Goal: Transaction & Acquisition: Purchase product/service

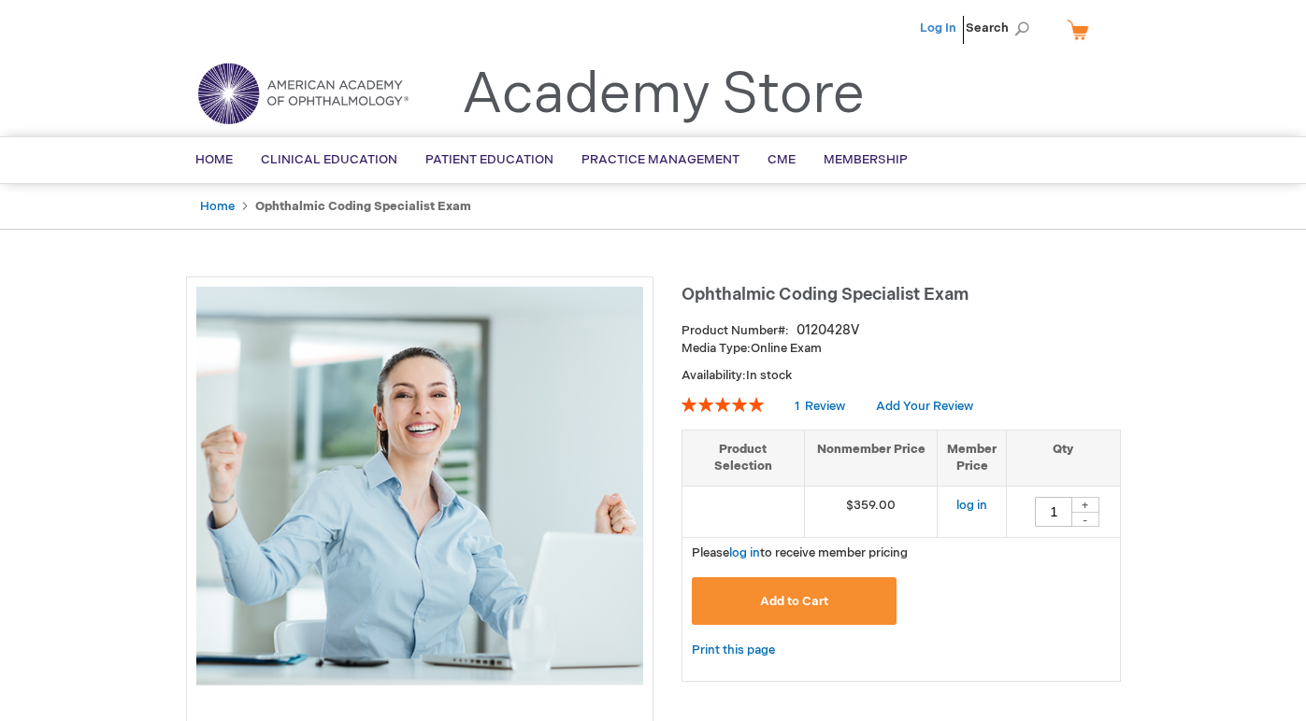
click at [936, 23] on link "Log In" at bounding box center [938, 28] width 36 height 15
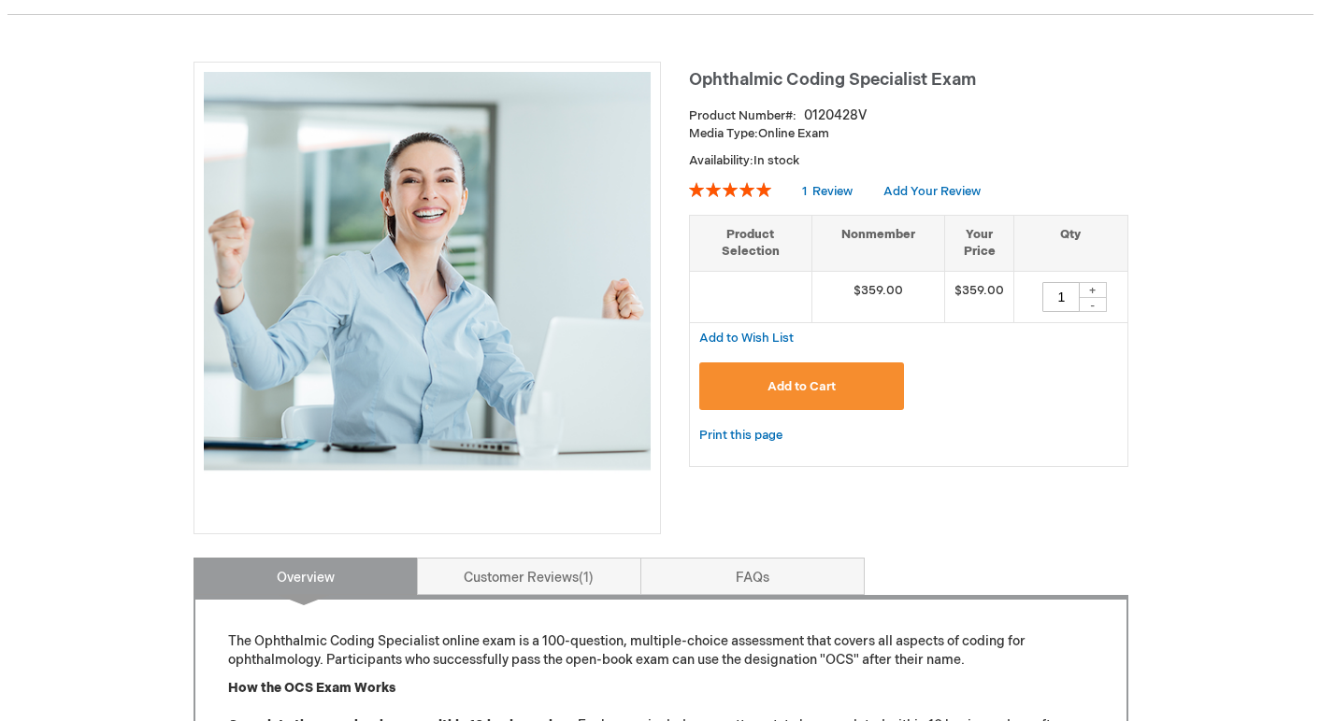
scroll to position [187, 0]
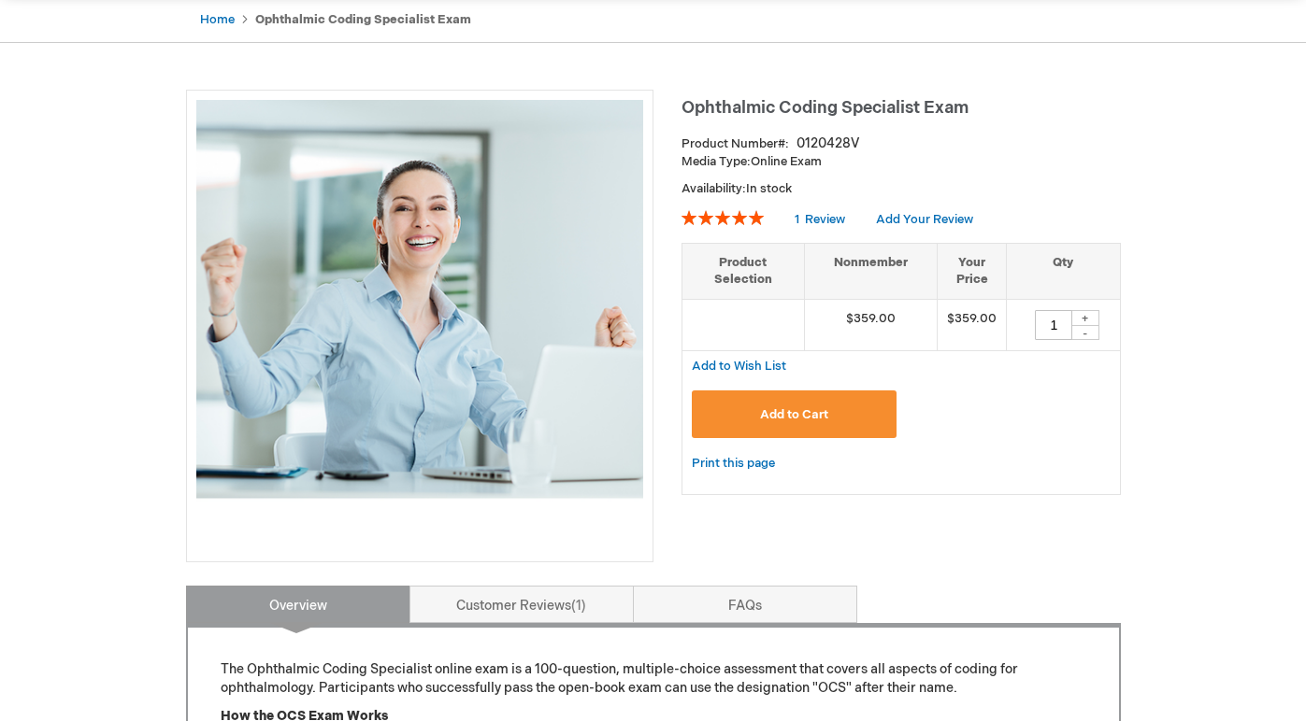
click at [844, 429] on button "Add to Cart" at bounding box center [795, 415] width 206 height 48
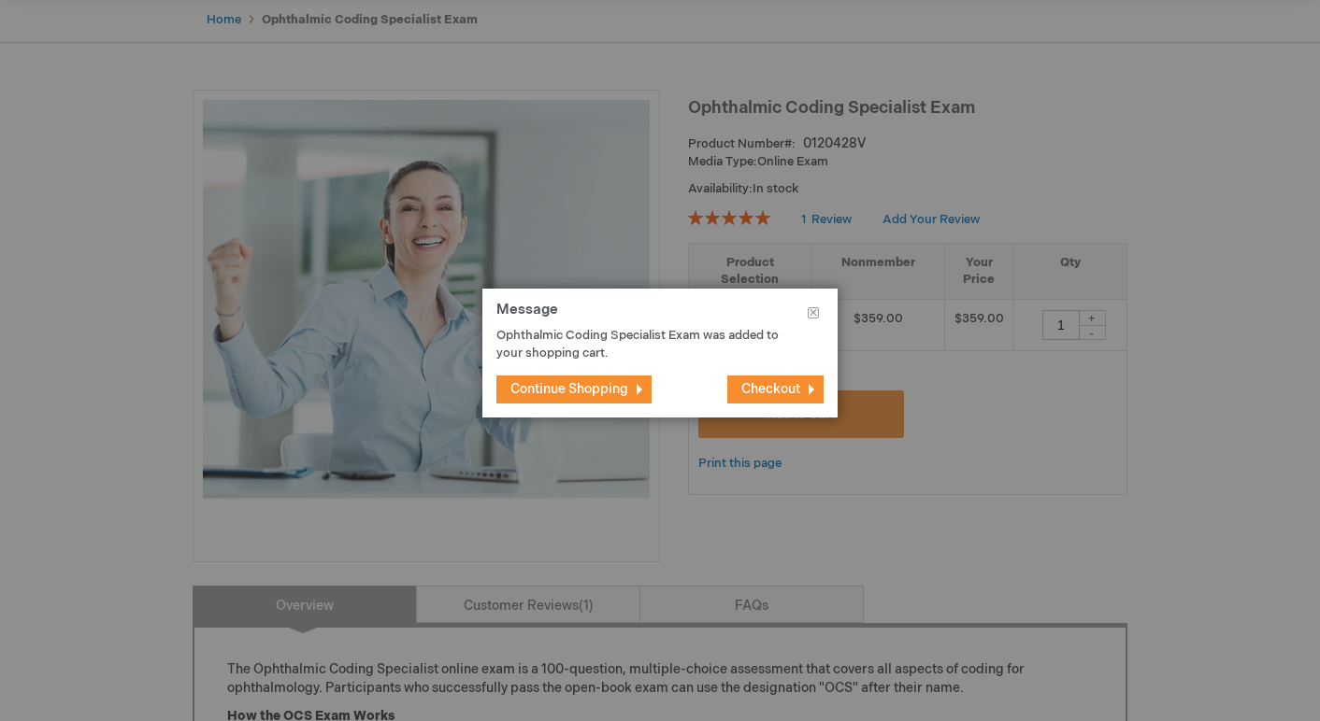
click at [774, 384] on span "Checkout" at bounding box center [770, 389] width 59 height 16
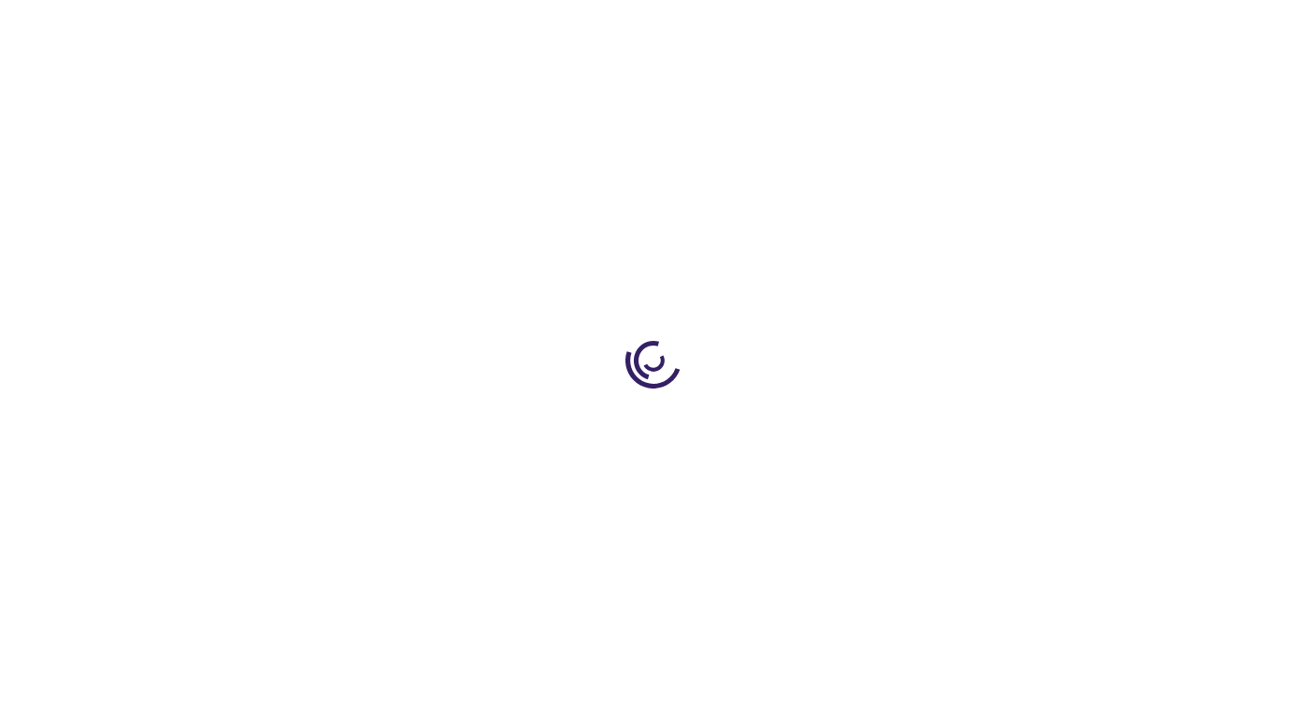
select select "US"
select select "18"
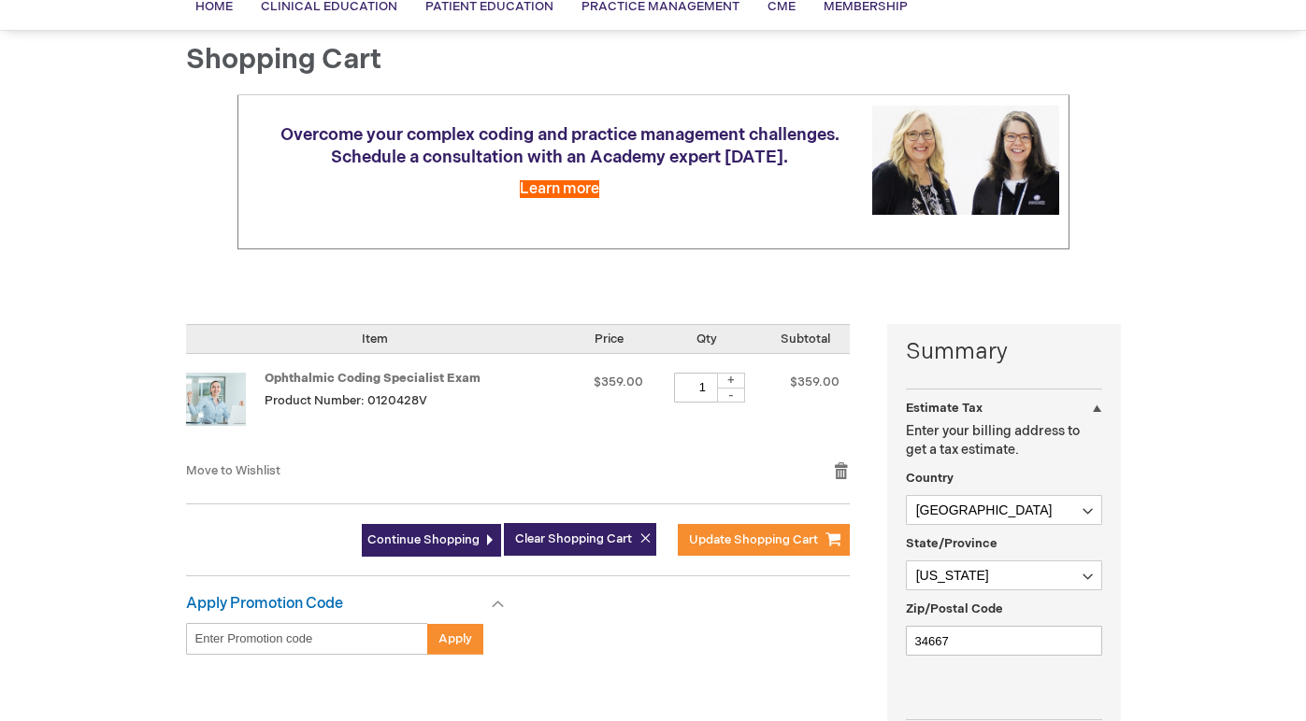
scroll to position [187, 0]
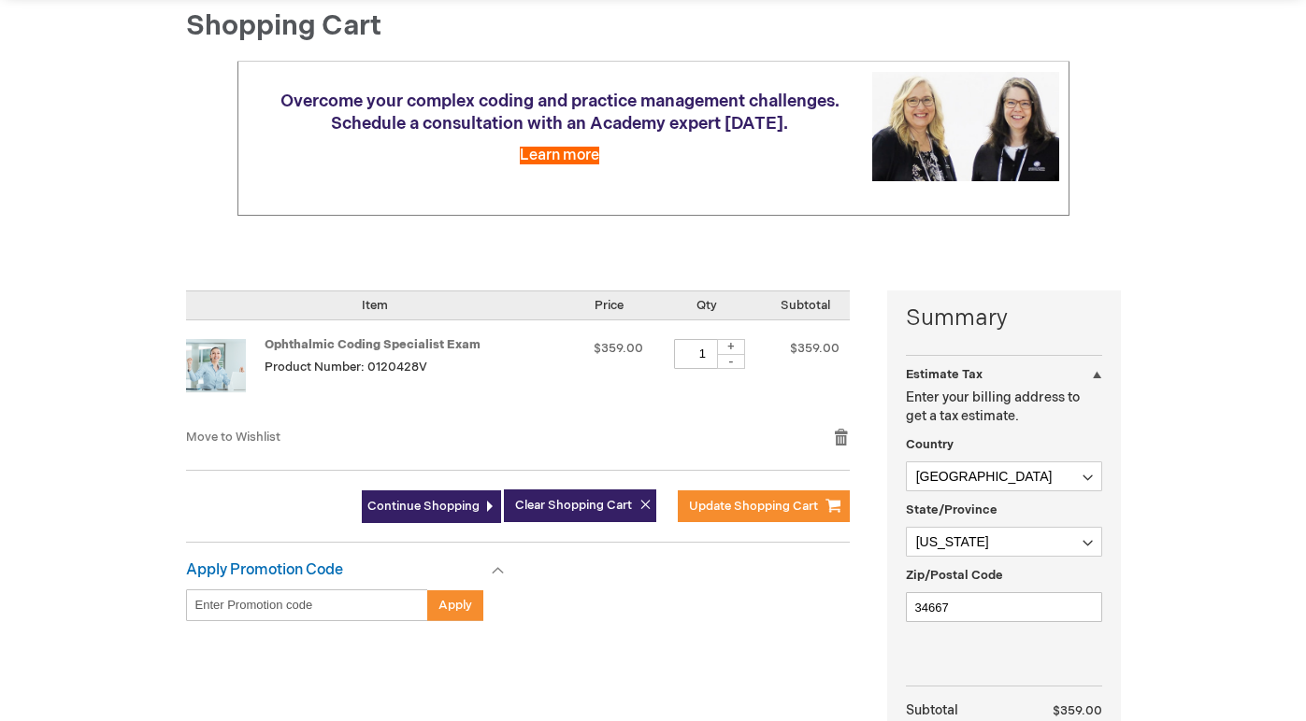
click at [0, 535] on div at bounding box center [0, 535] width 0 height 0
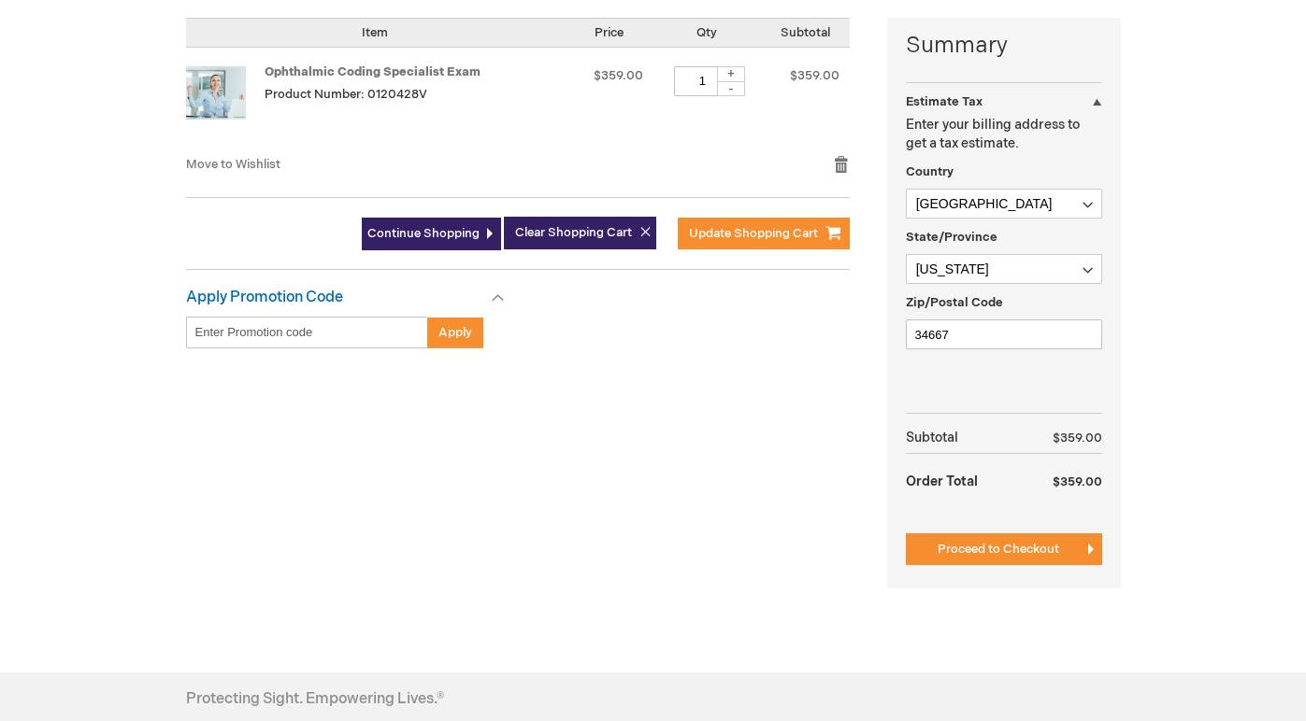
scroll to position [467, 0]
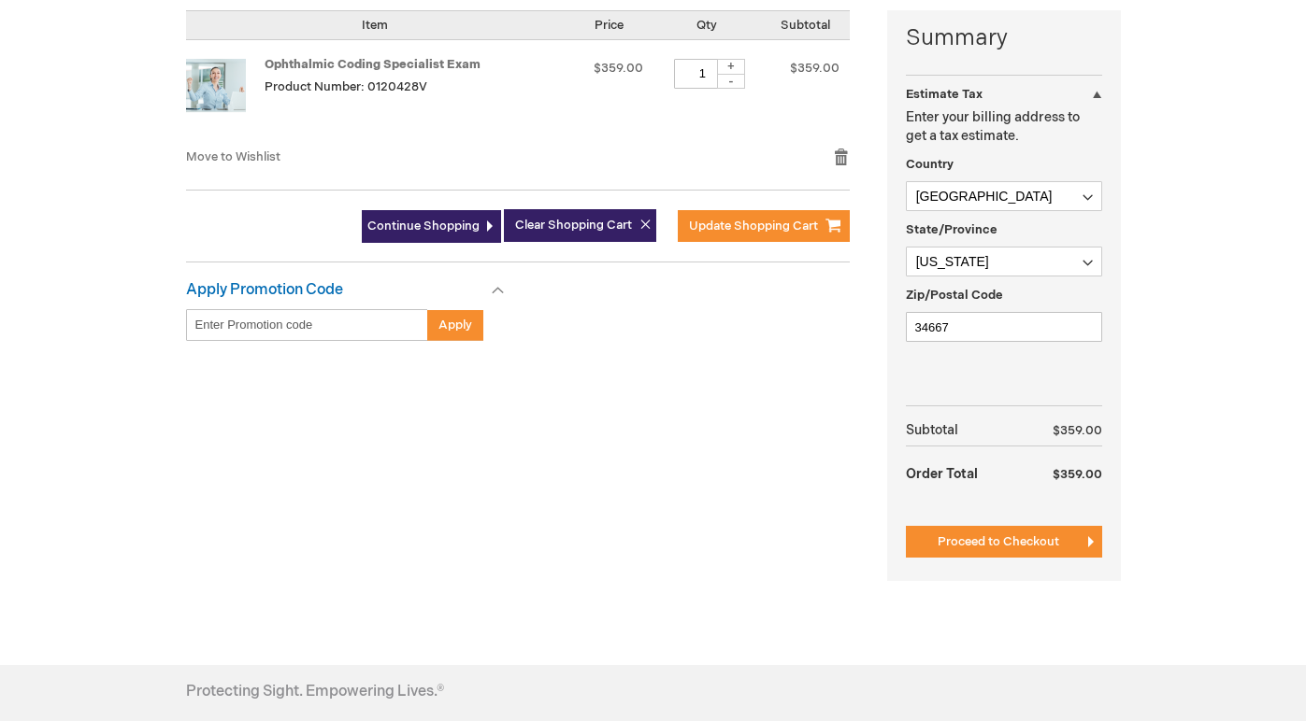
click at [694, 467] on div "Summary Estimate Tax Estimate Tax Enter your billing address to get a tax estim…" at bounding box center [653, 307] width 935 height 594
click at [972, 545] on span "Proceed to Checkout" at bounding box center [997, 542] width 121 height 15
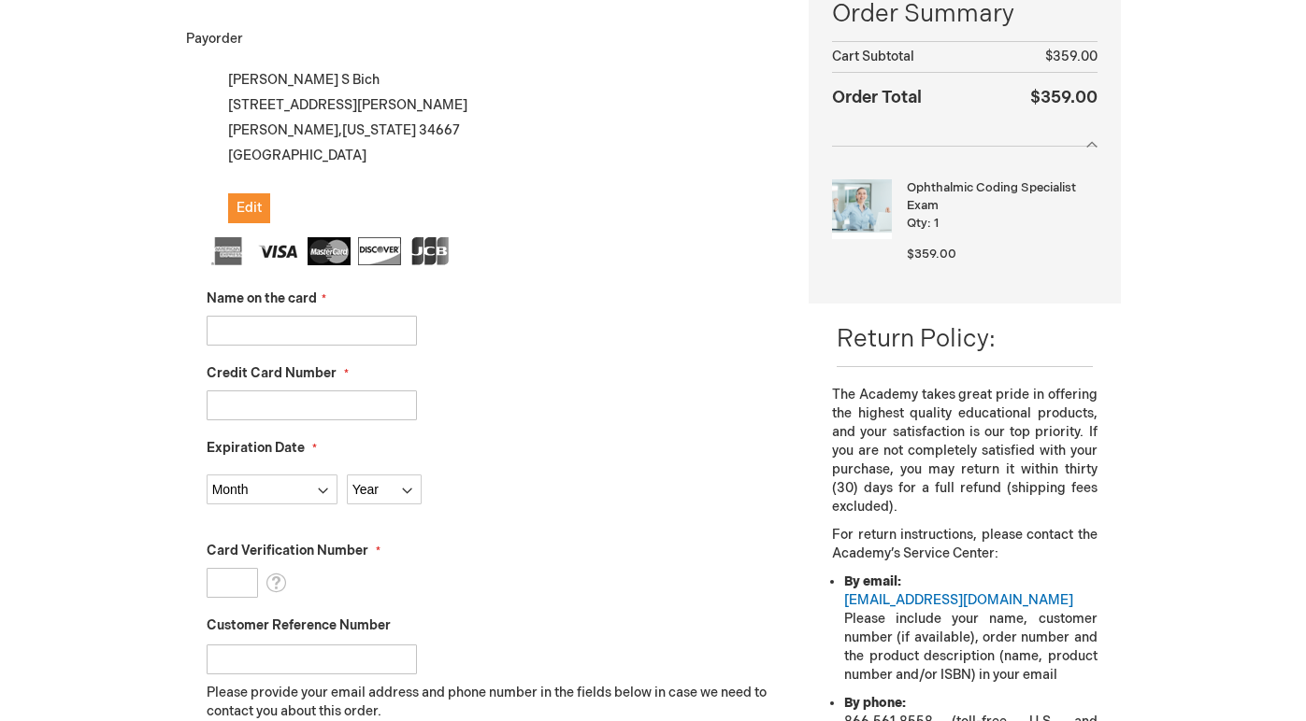
scroll to position [399, 0]
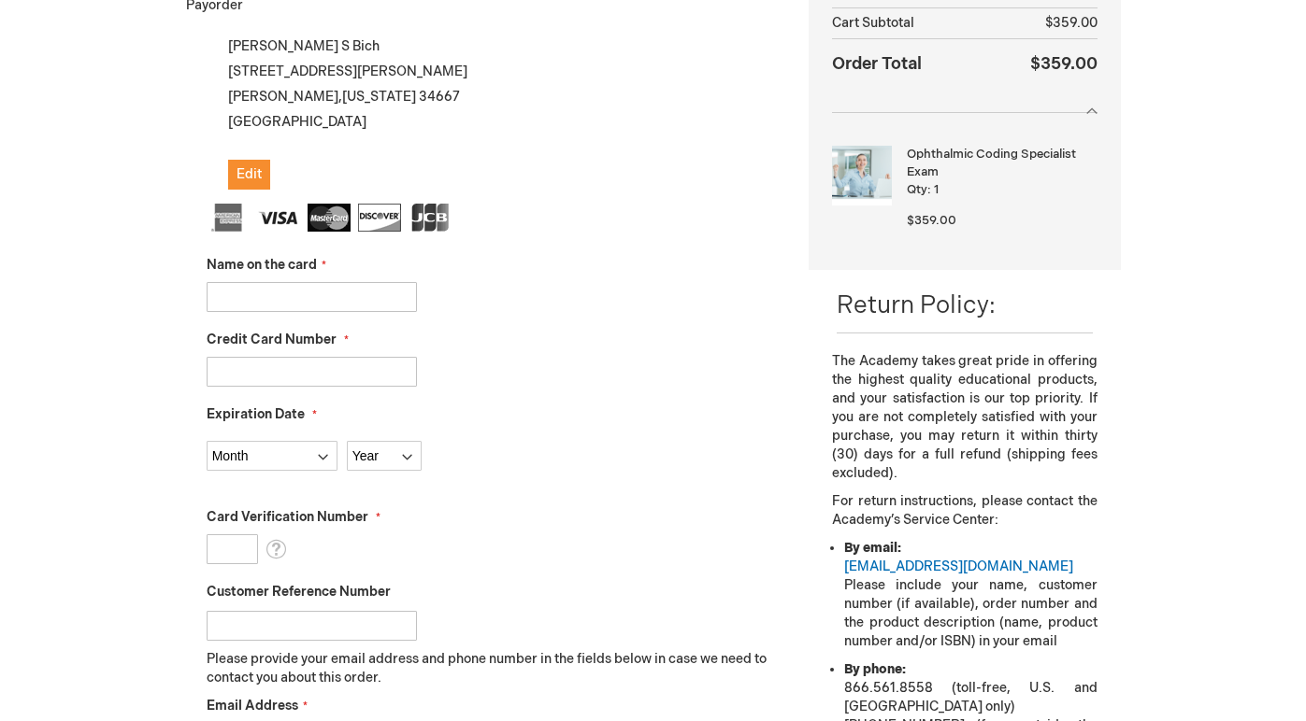
click at [330, 293] on input "Name on the card" at bounding box center [312, 297] width 210 height 30
click at [132, 189] on div "Betsy Bich Log Out Search My Cart 1 1 items CLOSE RECENTLY ADDED ITEM(S) Close …" at bounding box center [653, 581] width 1306 height 1863
drag, startPoint x: 255, startPoint y: 293, endPoint x: 287, endPoint y: 295, distance: 31.8
click at [287, 295] on input "Karen Van" at bounding box center [312, 297] width 210 height 30
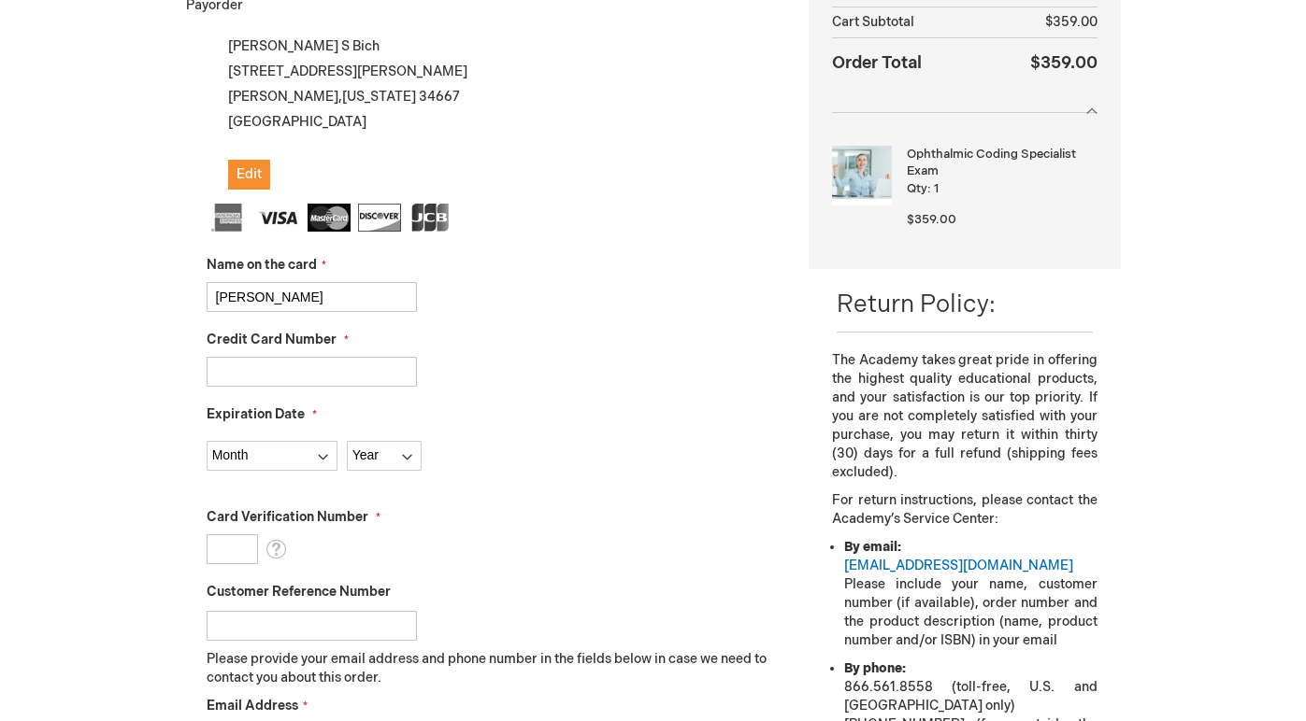
paste input "Laningham"
type input "Karen VanLaningham"
type input "4741653007976287"
select select "3"
select select "2028"
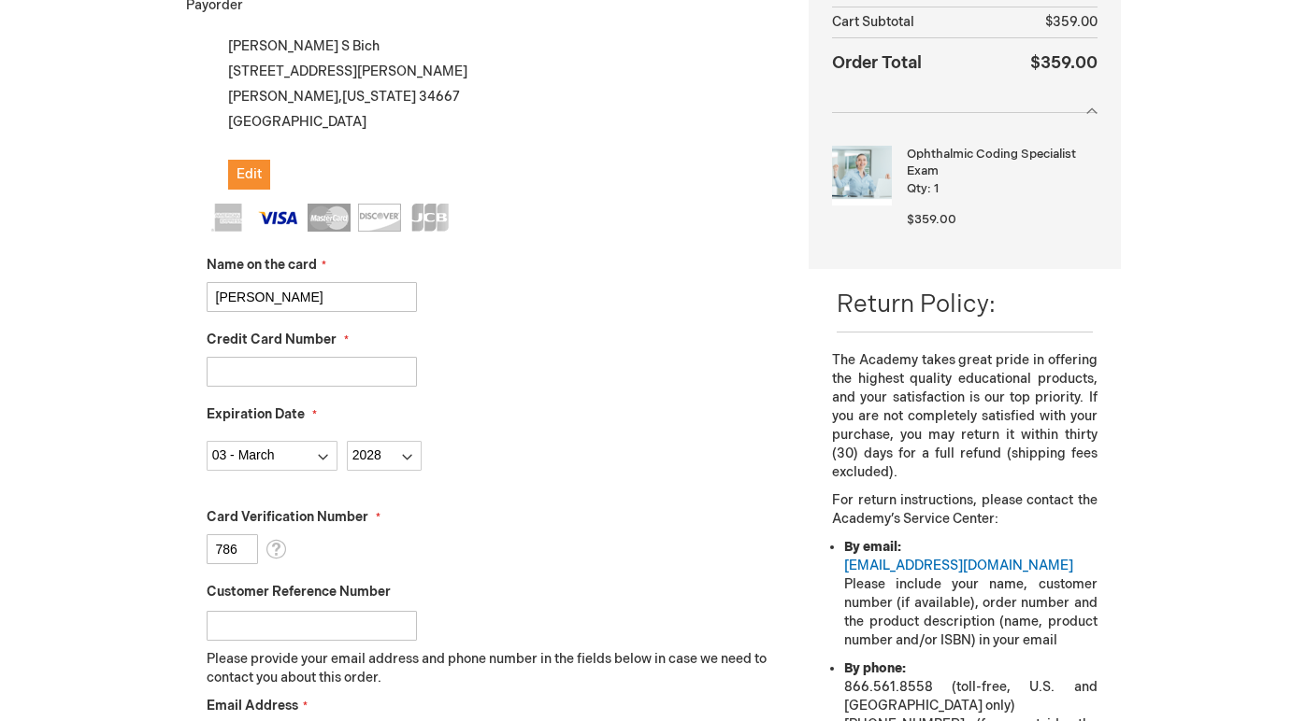
type input "786"
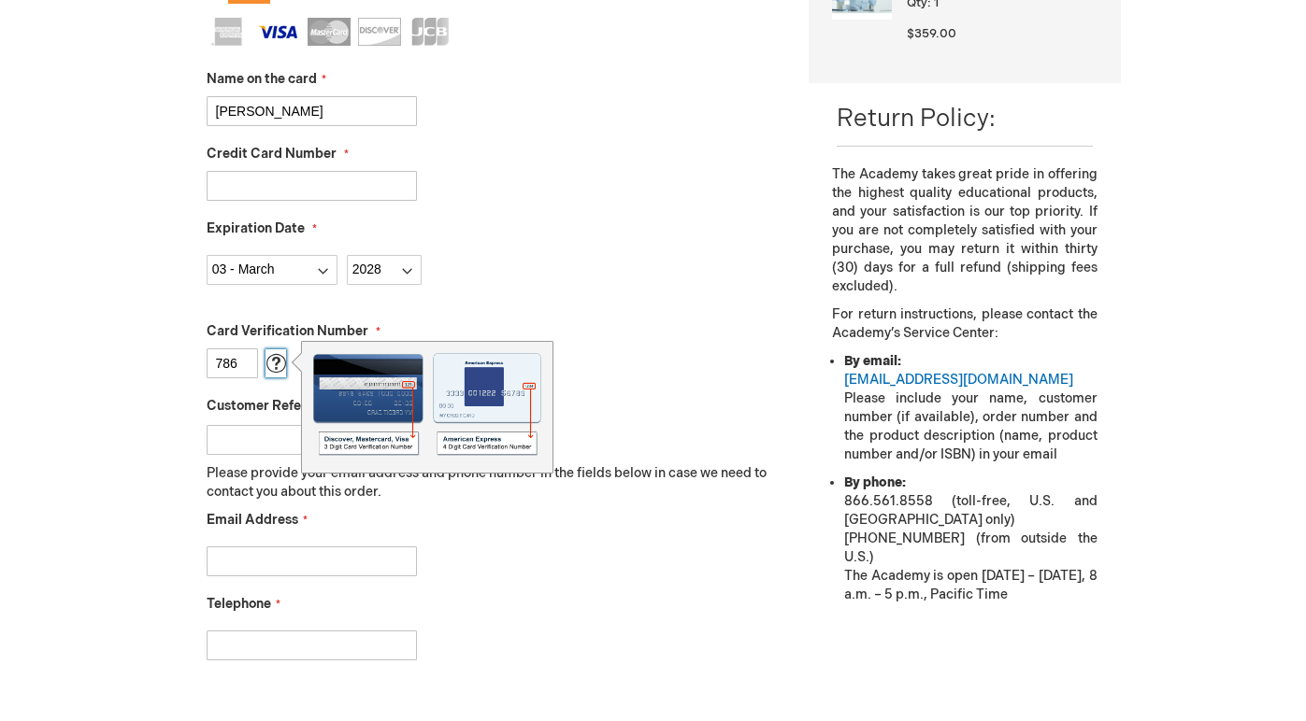
scroll to position [537, 0]
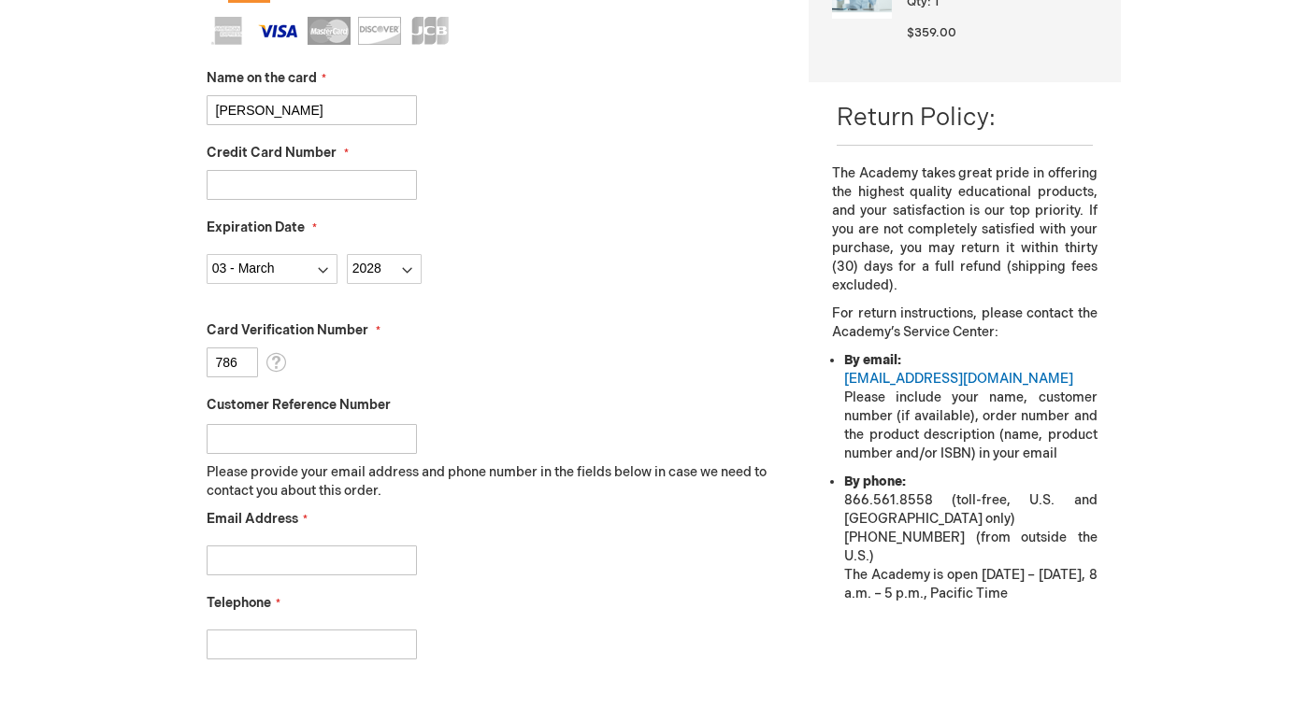
click at [567, 567] on div at bounding box center [494, 555] width 575 height 39
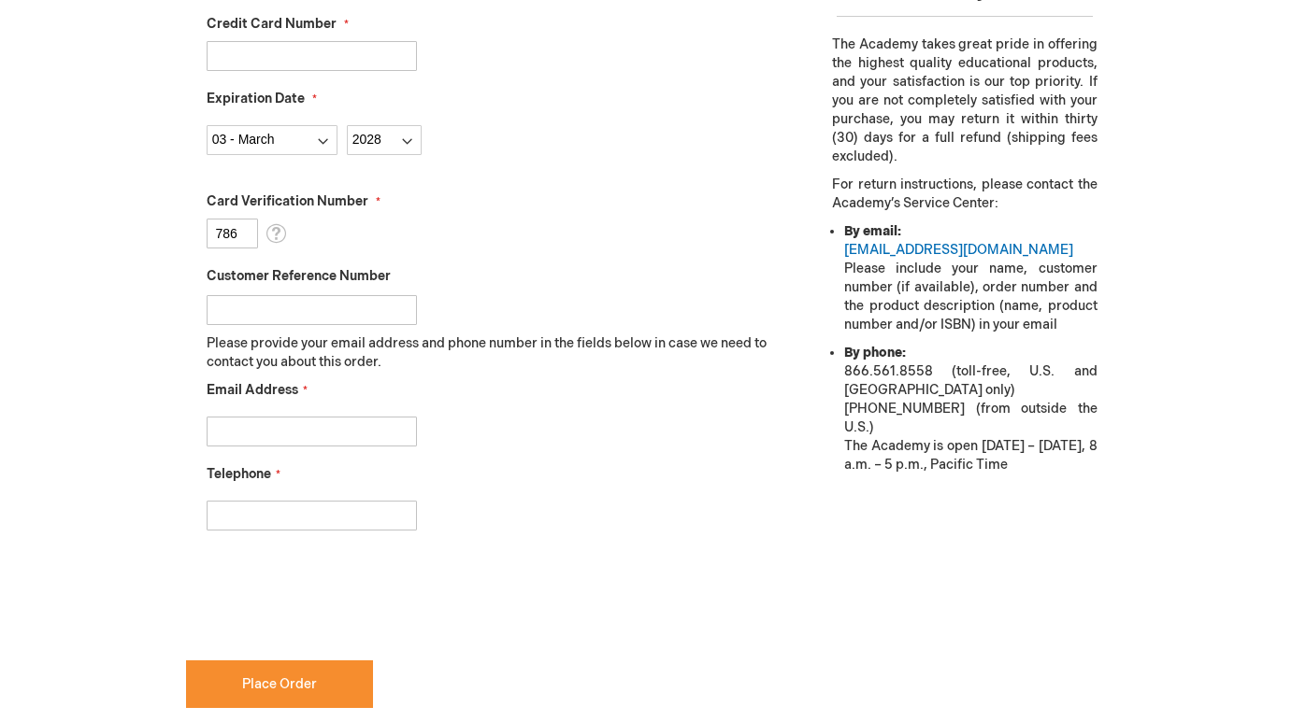
scroll to position [724, 0]
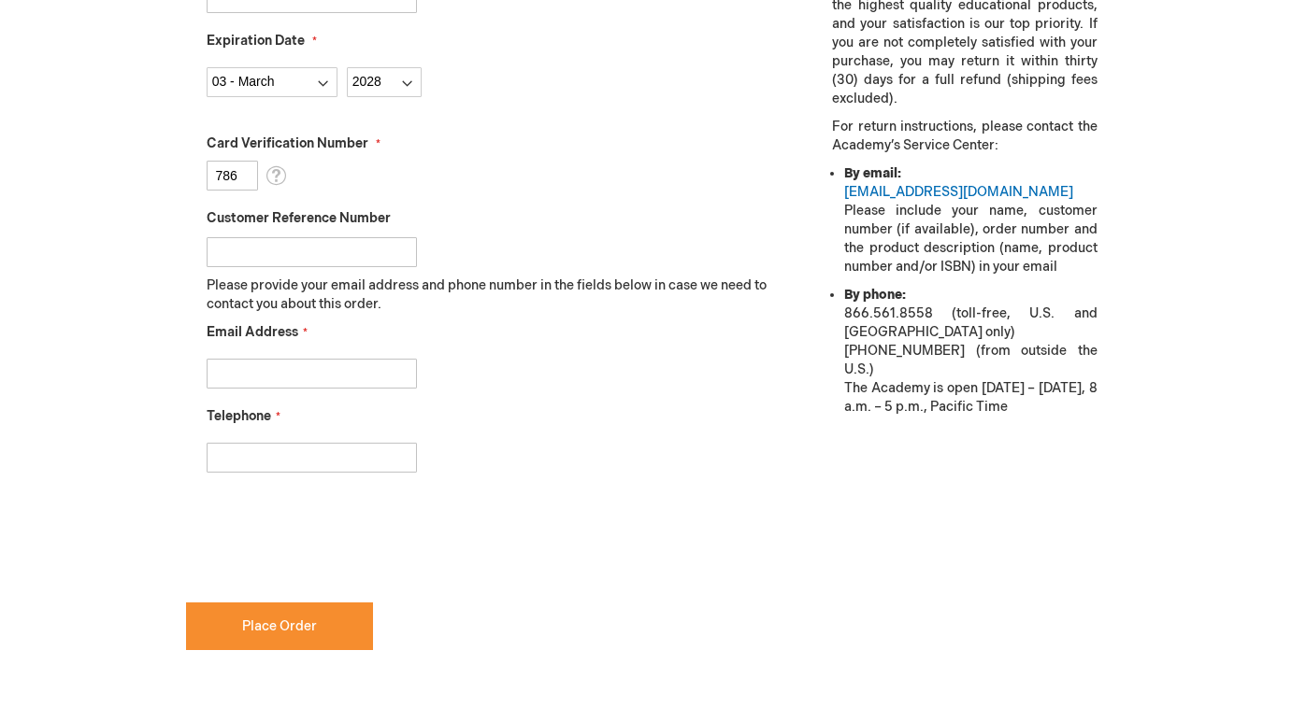
click at [350, 382] on input "Email Address" at bounding box center [312, 374] width 210 height 30
click at [221, 379] on input "karen@re" at bounding box center [312, 374] width 210 height 30
paste input "lentlesspursuitofyourrevenue.com"
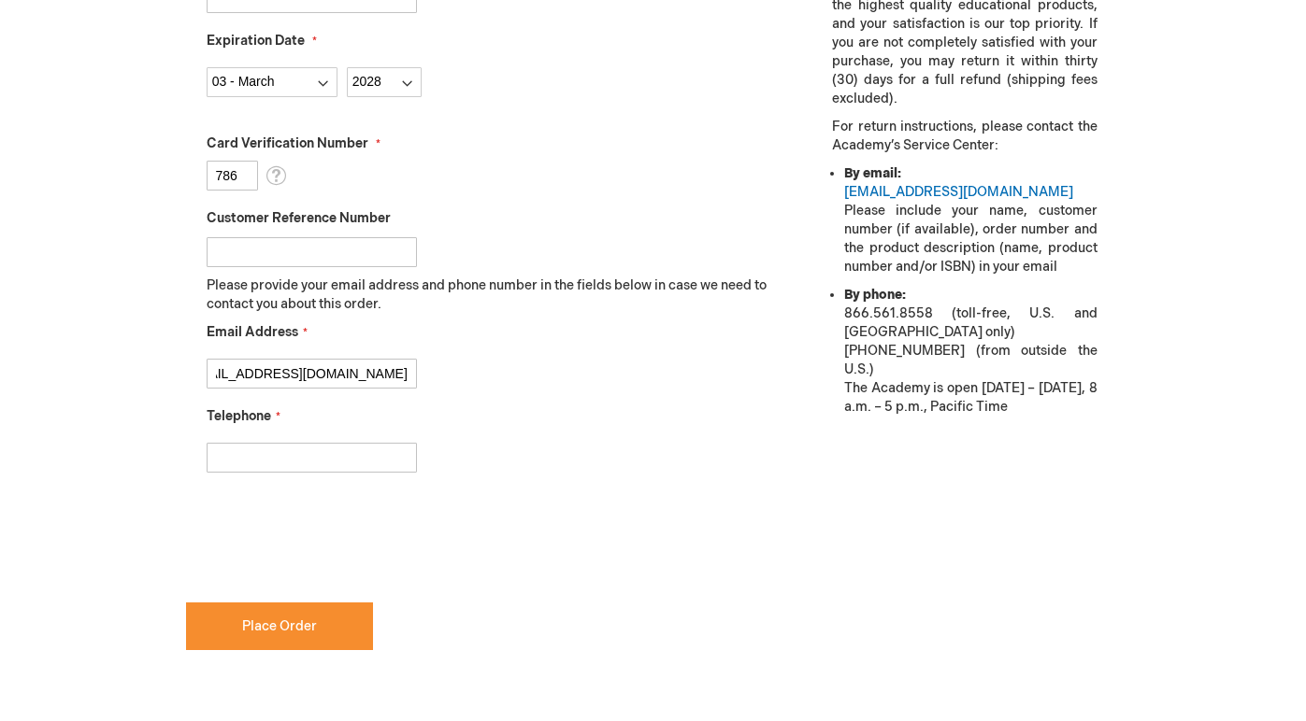
type input "karen@relentlesspursuitofyourrevenue.com"
click at [224, 455] on input "Telephone" at bounding box center [312, 458] width 210 height 30
type input "7703648186"
checkbox input "true"
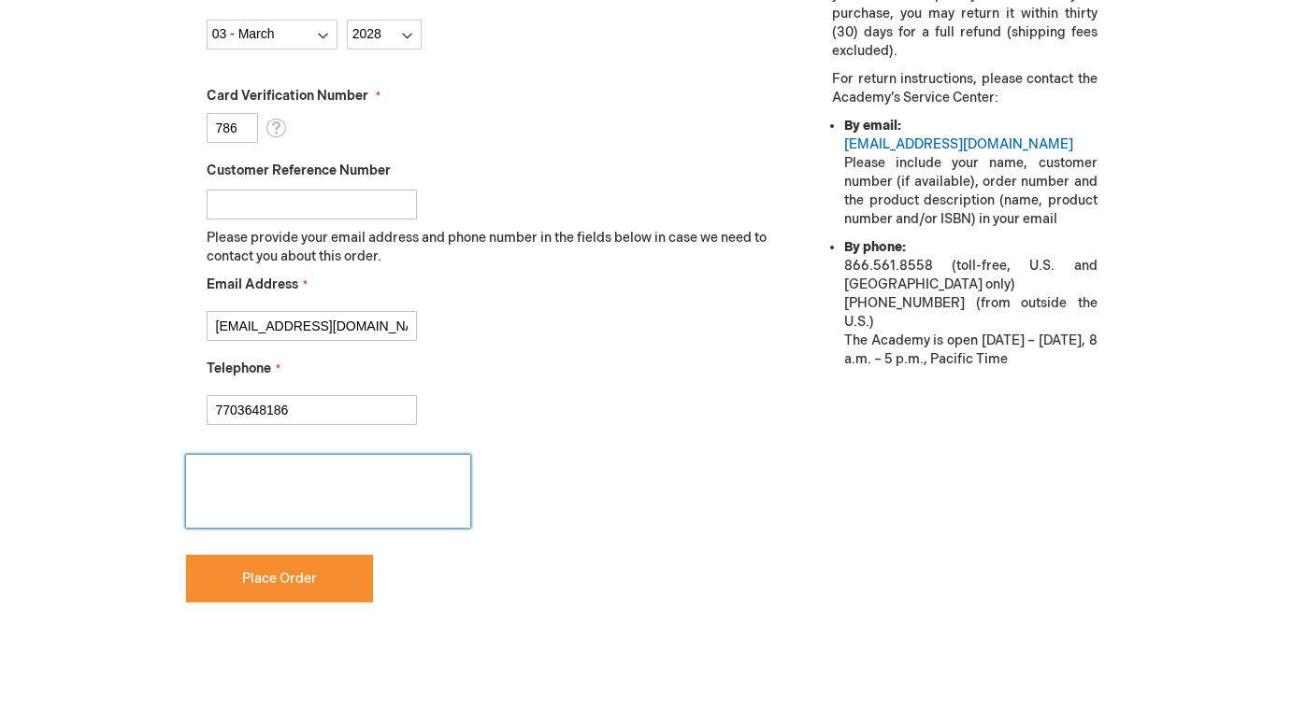
scroll to position [818, 0]
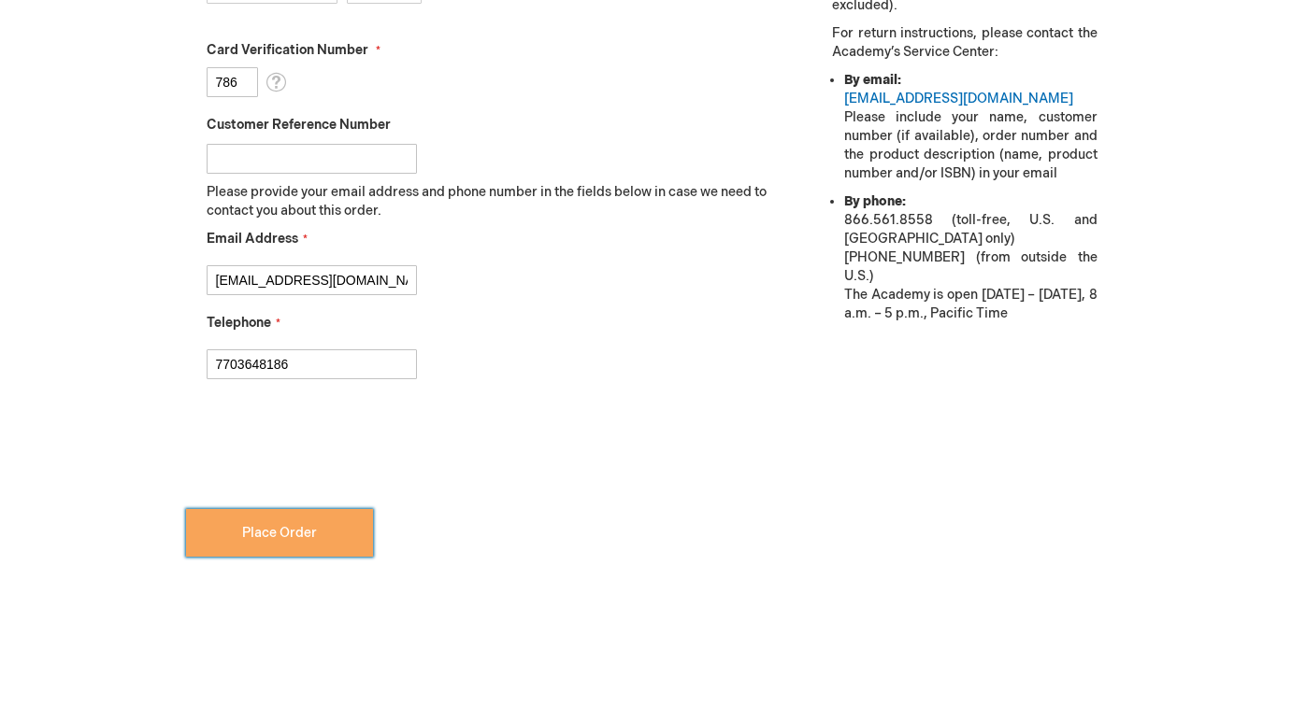
click at [322, 538] on button "Place Order" at bounding box center [279, 533] width 187 height 48
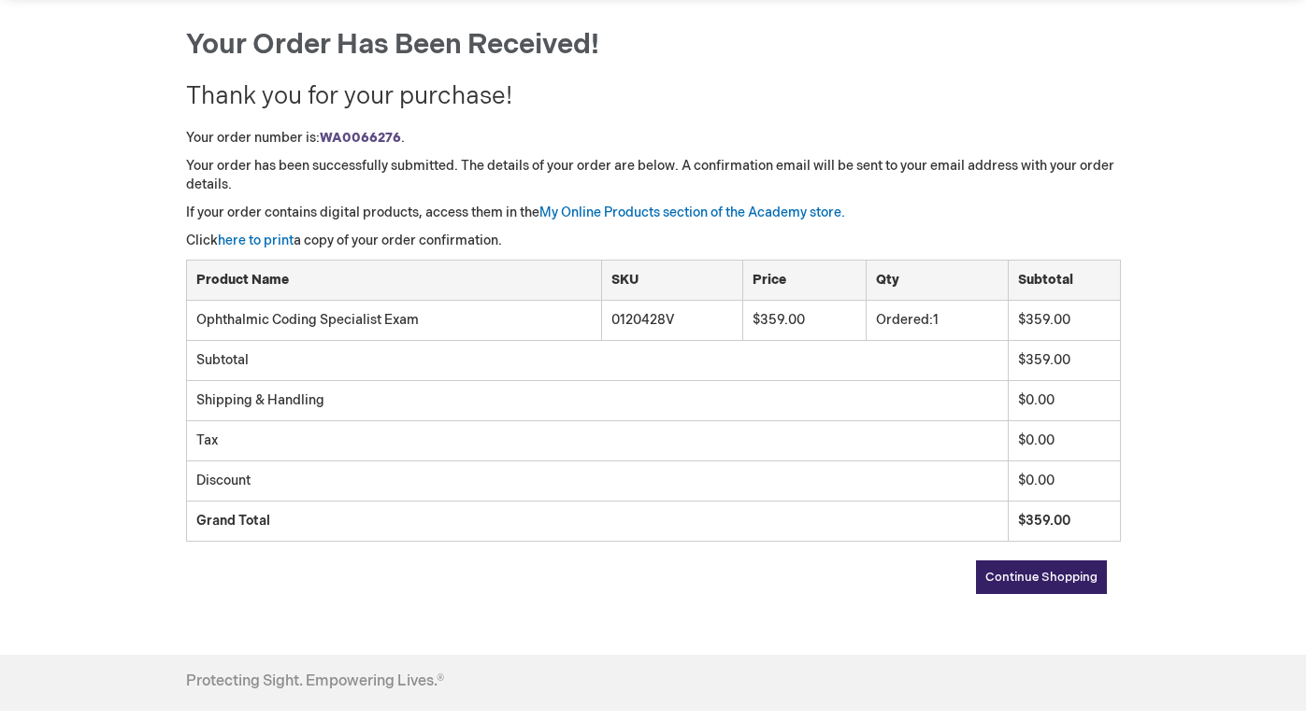
scroll to position [93, 0]
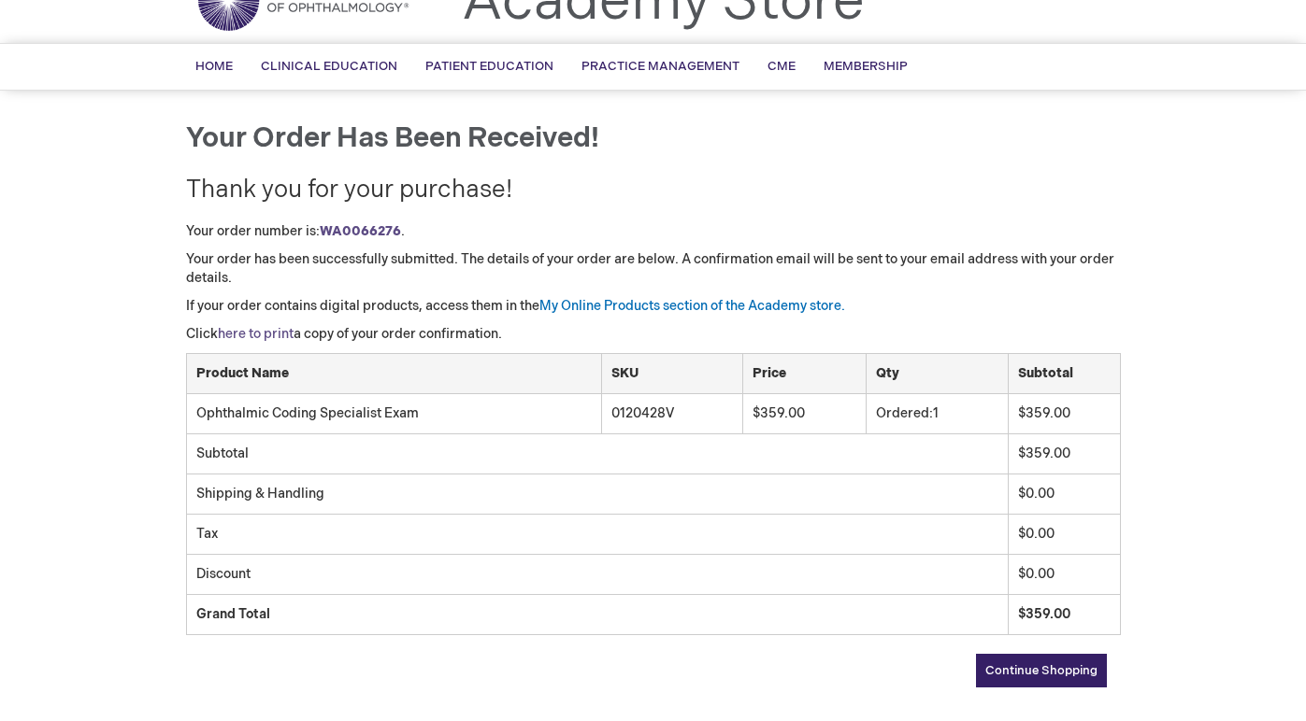
click at [279, 337] on link "here to print" at bounding box center [256, 334] width 76 height 16
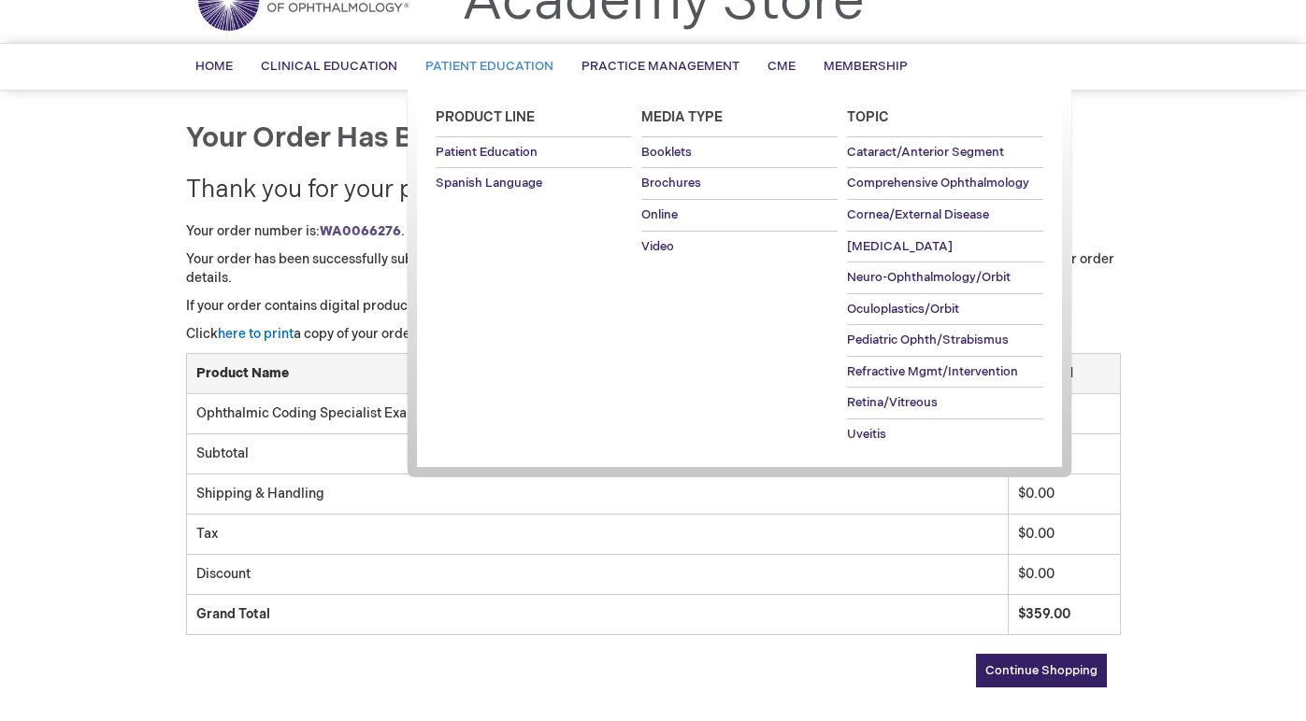
scroll to position [0, 0]
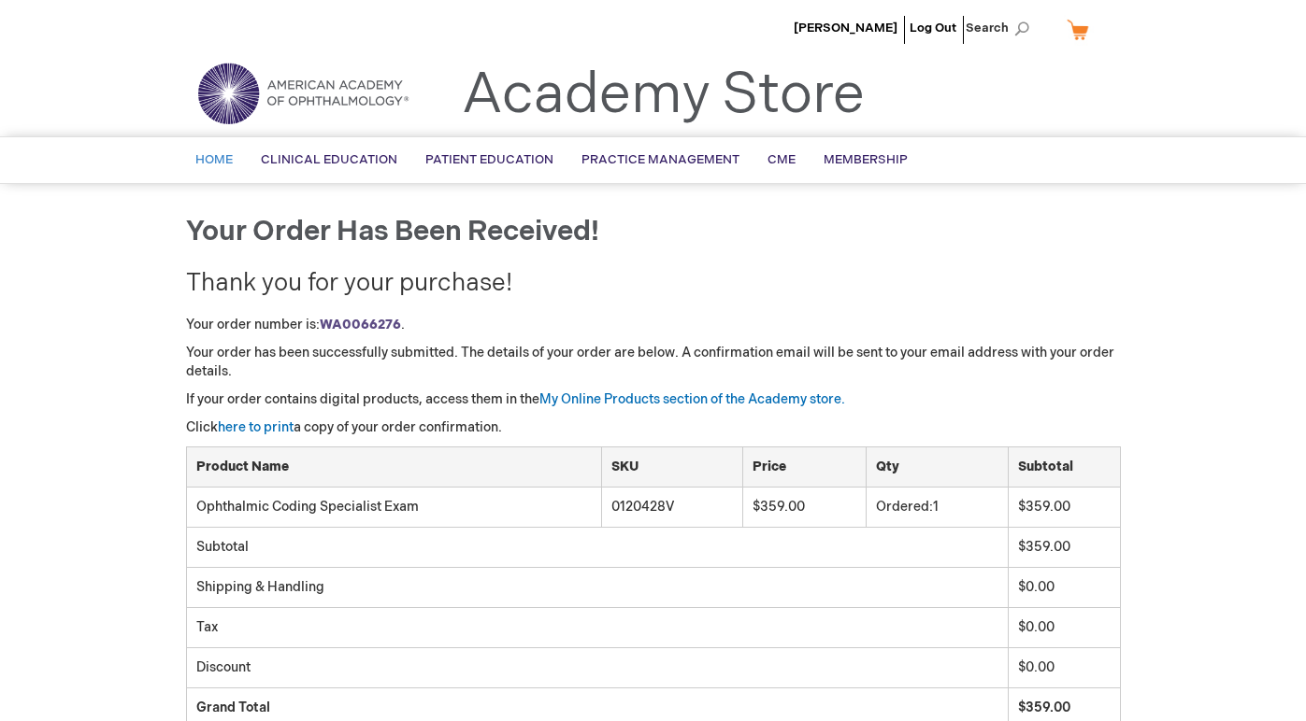
click at [228, 160] on span "Home" at bounding box center [213, 159] width 37 height 15
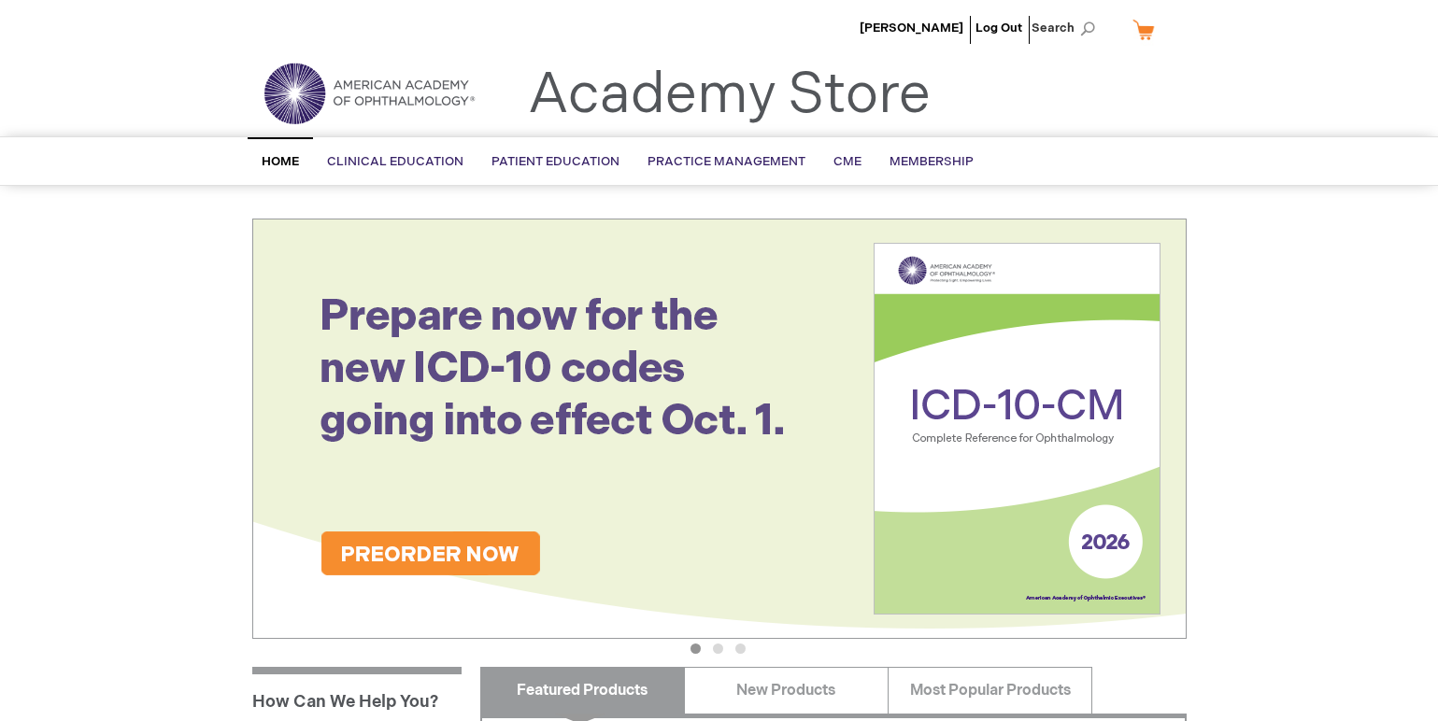
click at [458, 92] on img at bounding box center [369, 93] width 224 height 67
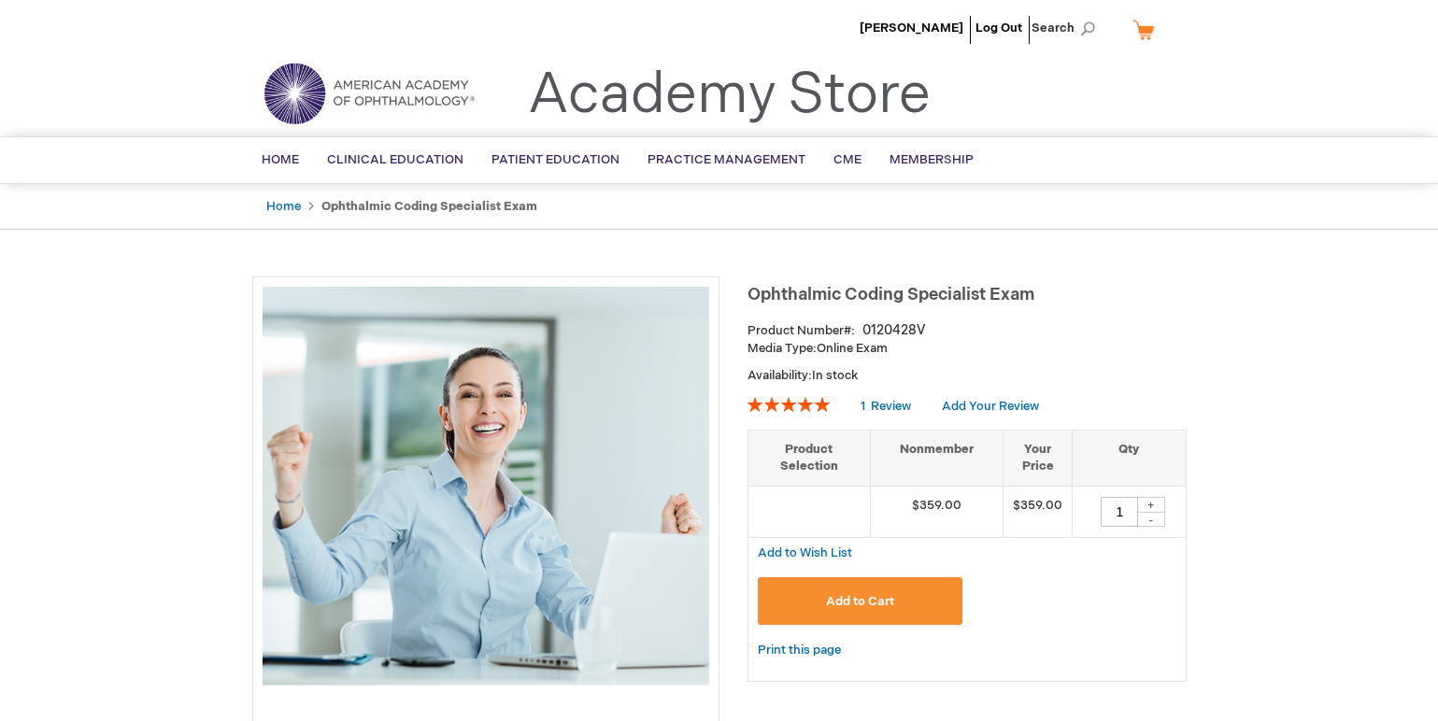
click at [1166, 66] on div "Toggle Nav Academy Store" at bounding box center [719, 100] width 963 height 71
click at [930, 22] on span "[PERSON_NAME]" at bounding box center [912, 28] width 104 height 15
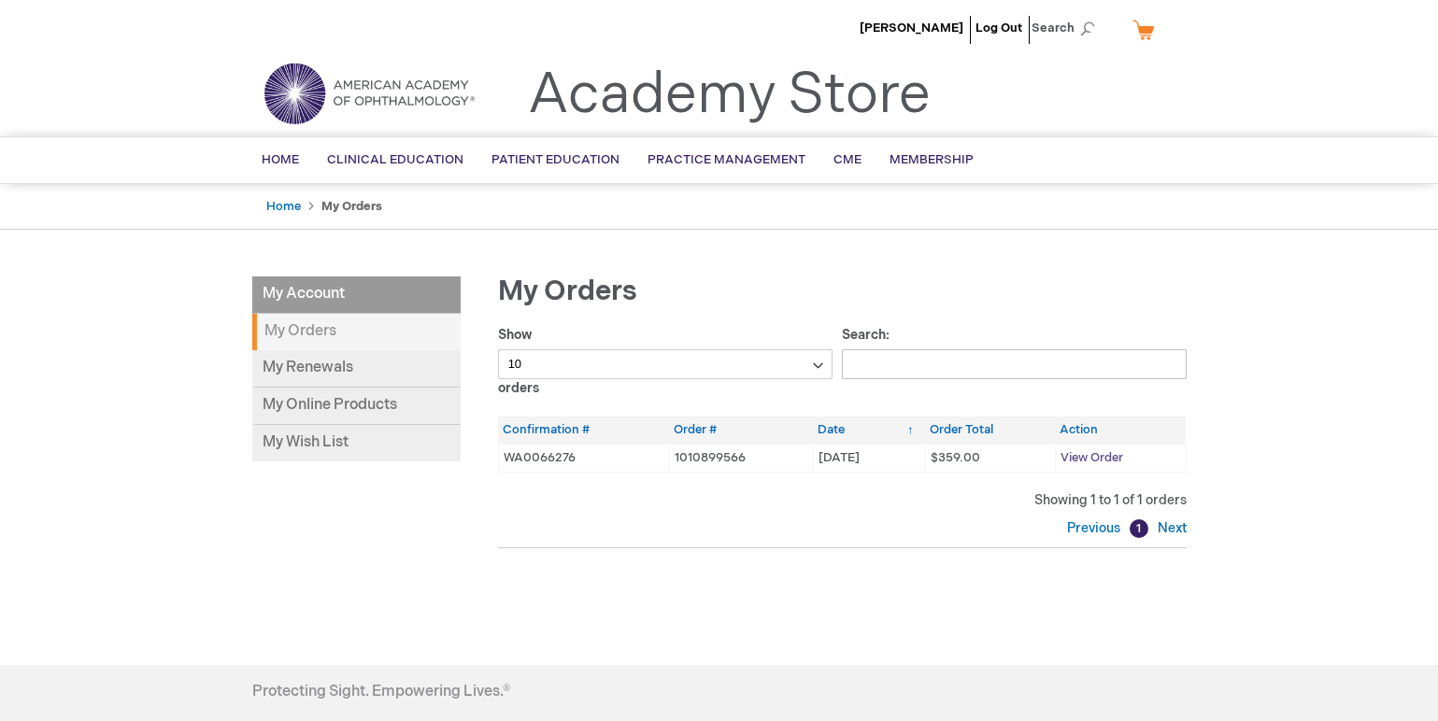
click at [1079, 456] on span "View Order" at bounding box center [1092, 457] width 63 height 15
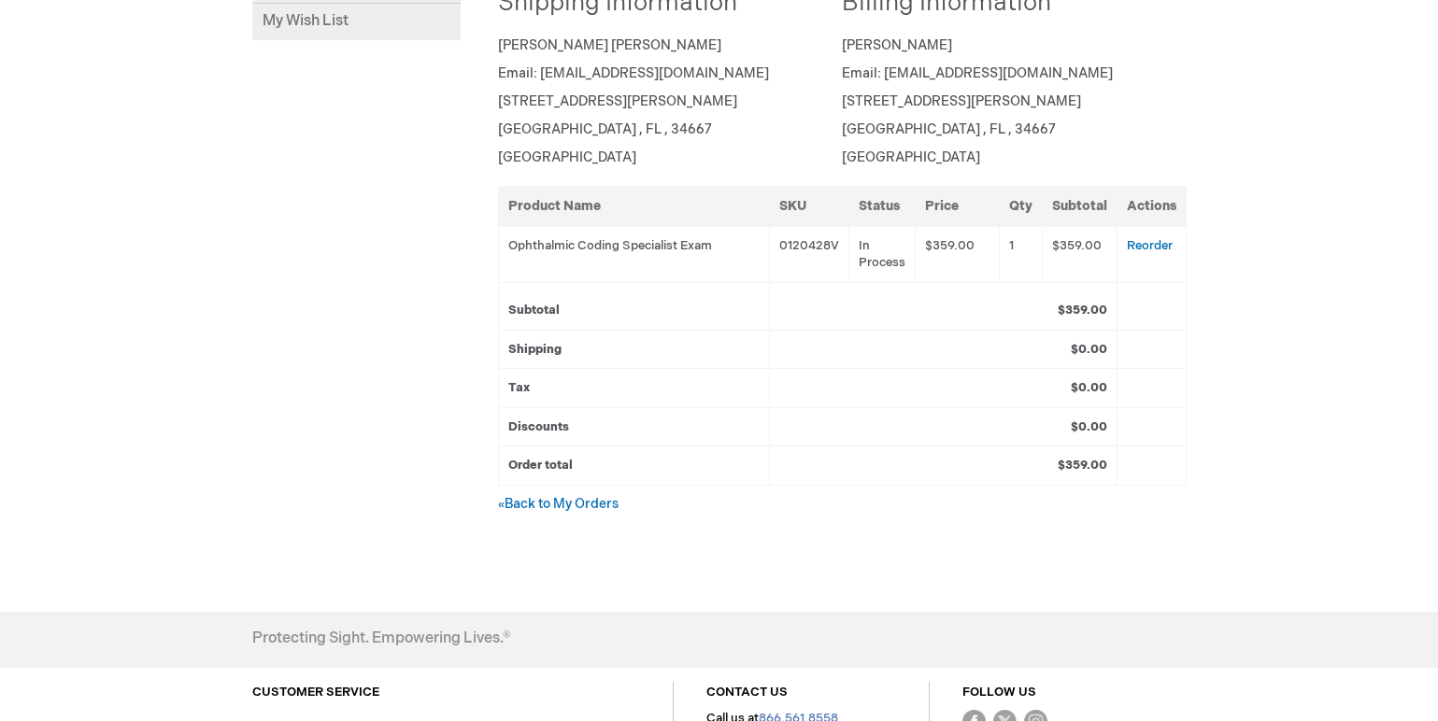
scroll to position [467, 0]
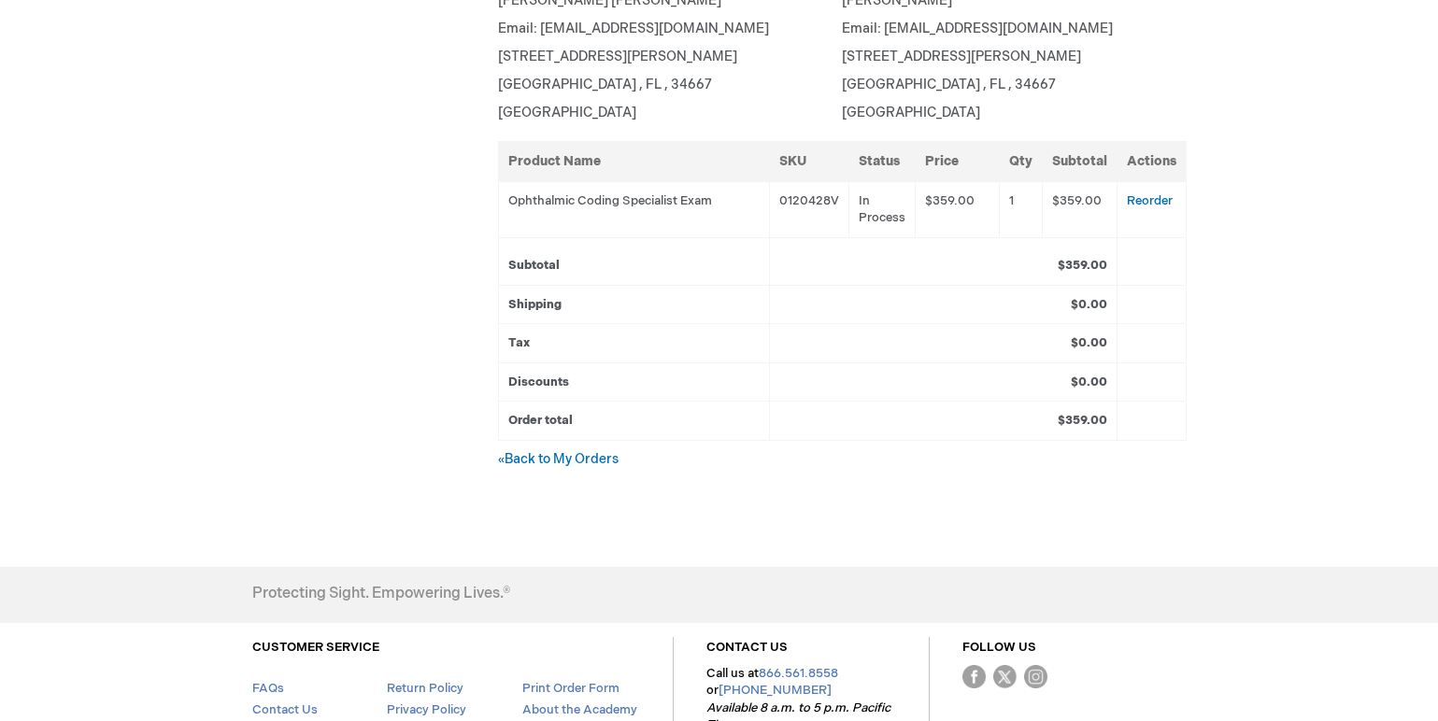
click at [1254, 445] on div "[PERSON_NAME] Log Out Search My Cart CLOSE RECENTLY ADDED ITEM(S) Close There a…" at bounding box center [719, 198] width 1438 height 1331
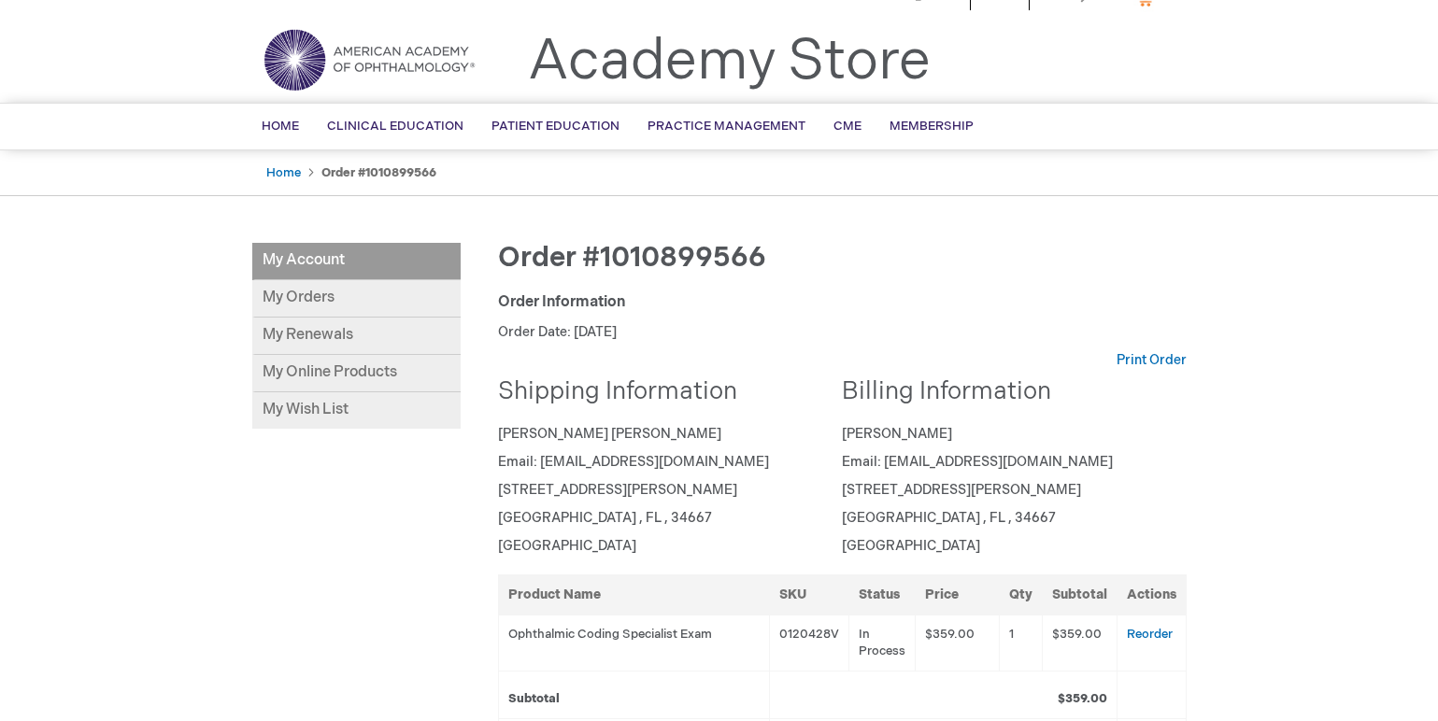
scroll to position [0, 0]
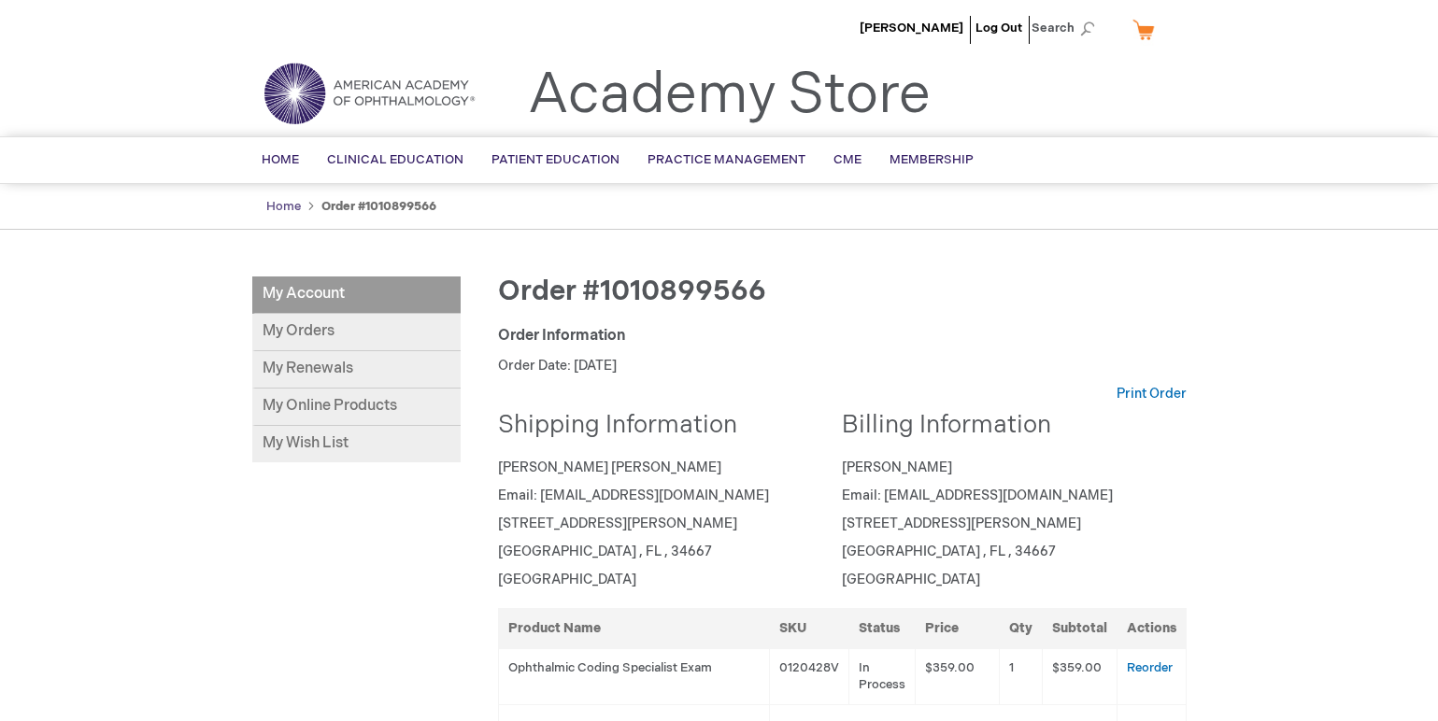
click at [270, 205] on link "Home" at bounding box center [283, 206] width 35 height 15
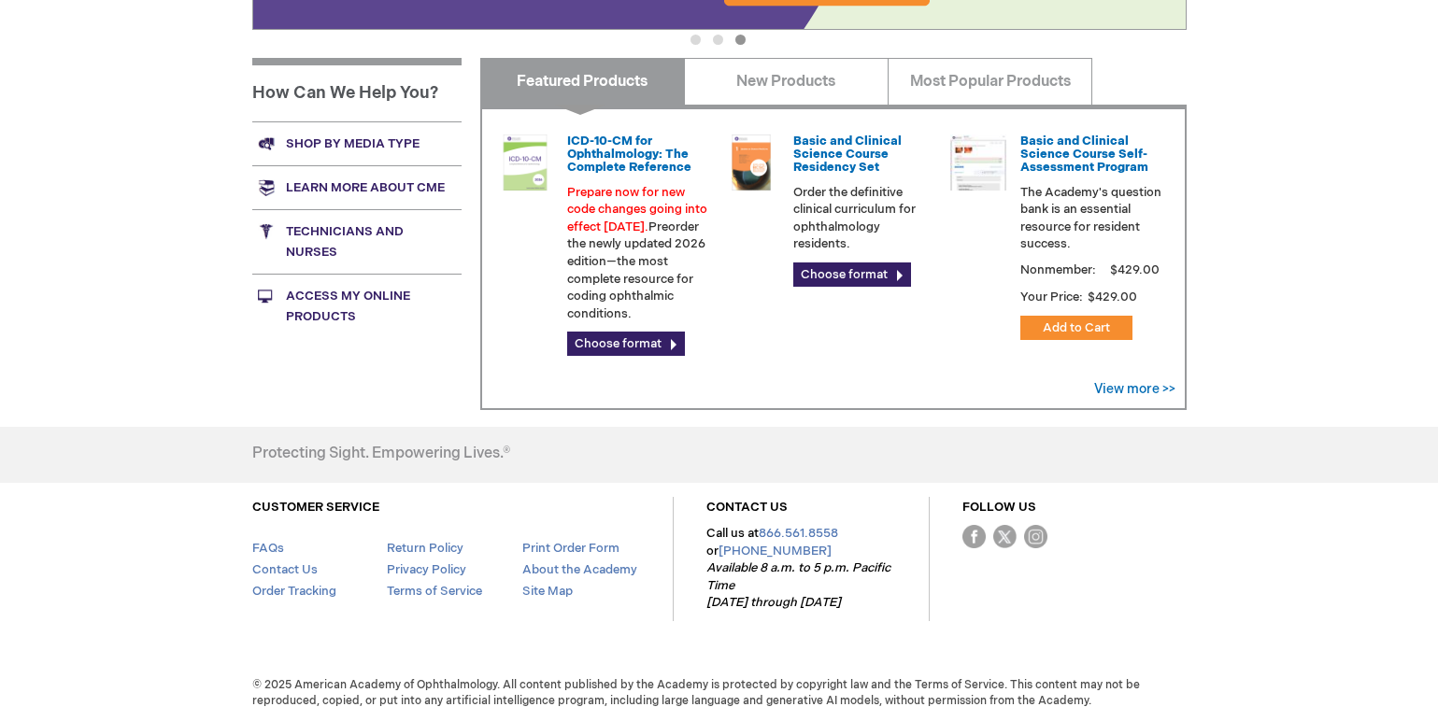
scroll to position [611, 0]
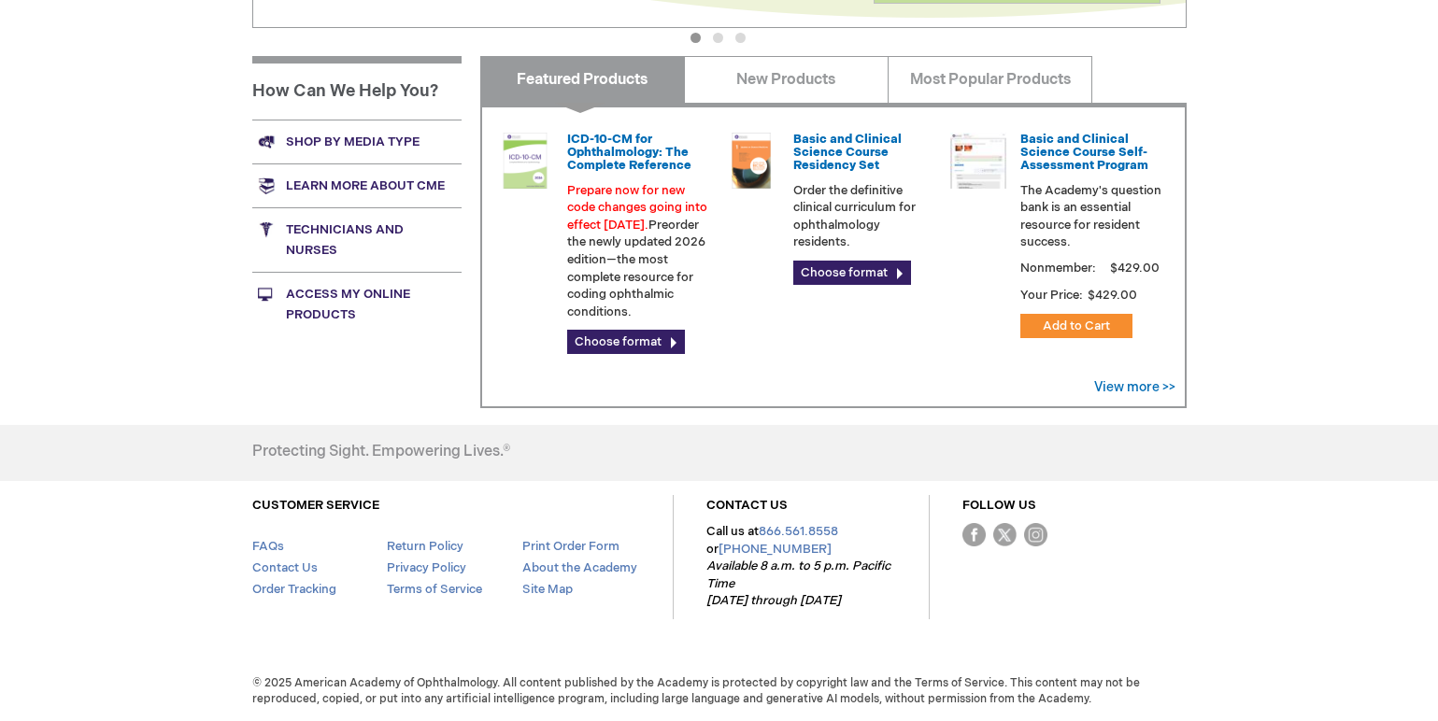
click at [339, 291] on link "Access My Online Products" at bounding box center [356, 304] width 209 height 64
